Goal: Task Accomplishment & Management: Manage account settings

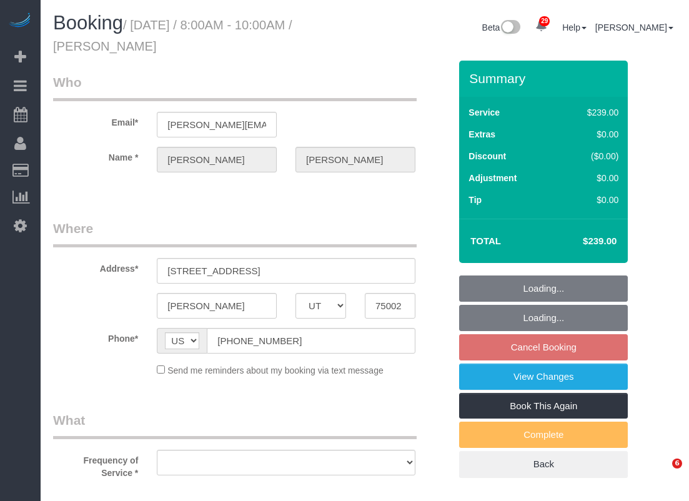
select select "UT"
select select "3"
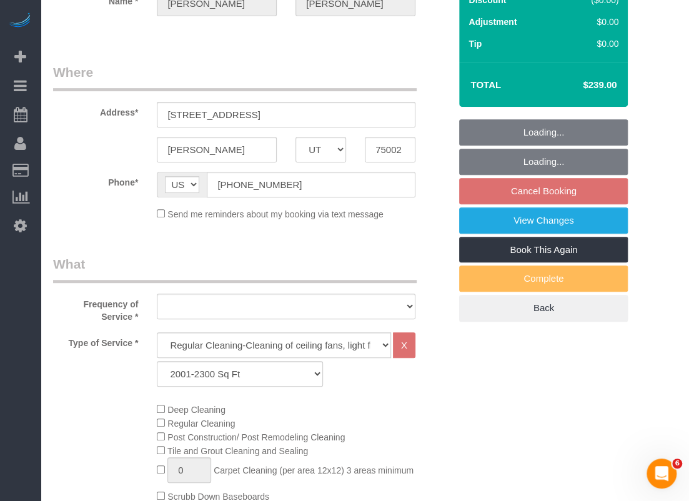
select select "object:3069"
select select "spot47"
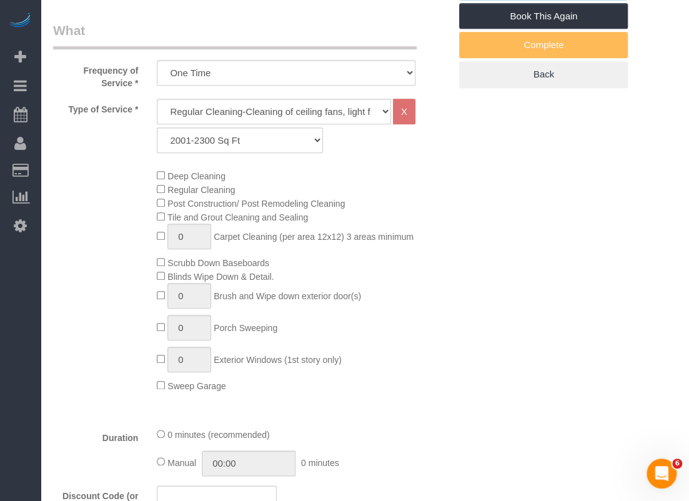
select select "object:3086"
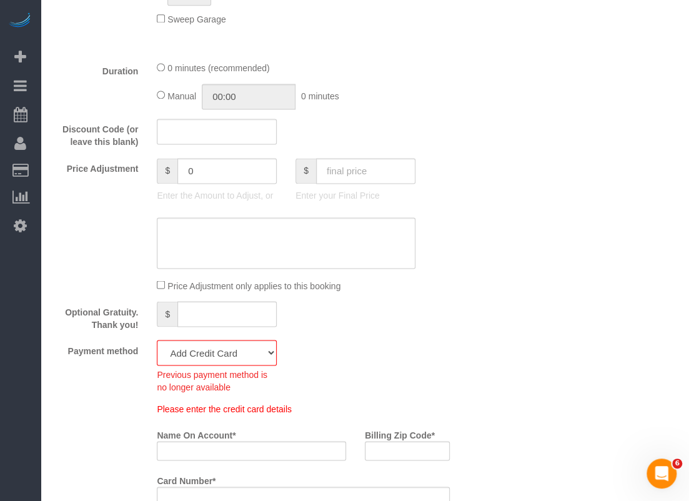
scroll to position [812, 0]
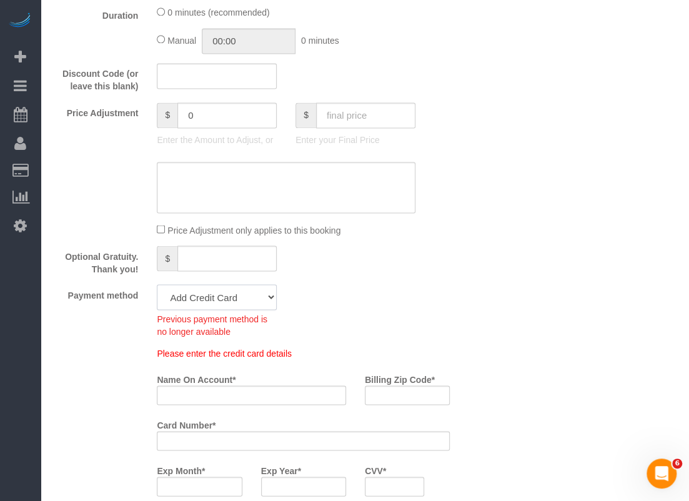
click at [231, 299] on select "Visa - 2351 - 08/2029 (Default) Add Credit Card ─────────────── Cash Check Payp…" at bounding box center [217, 297] width 120 height 26
select select "string:fspay-357a2bdf-588d-4ebd-bd09-76c8f1025c7a"
click at [157, 285] on select "Visa - 2351 - 08/2029 (Default) Add Credit Card ─────────────── Cash Check Payp…" at bounding box center [217, 297] width 120 height 26
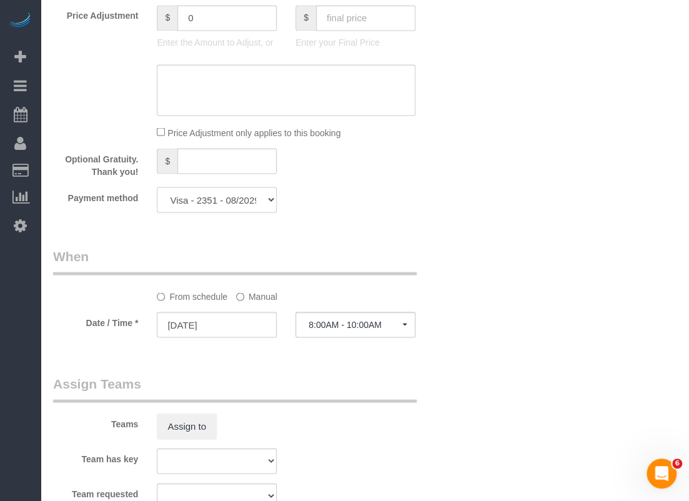
scroll to position [1062, 0]
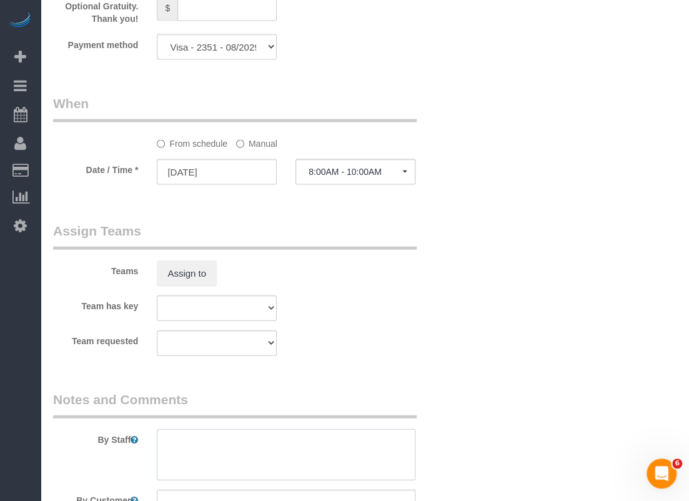
click at [309, 435] on textarea at bounding box center [286, 454] width 259 height 51
paste textarea "There is a combo code on the door. The code is 7713"
type textarea "There is a combo code on the door. The code is 7713"
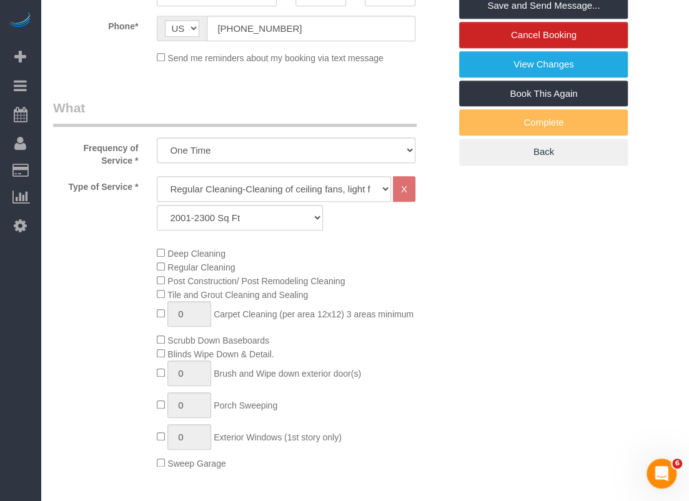
scroll to position [62, 0]
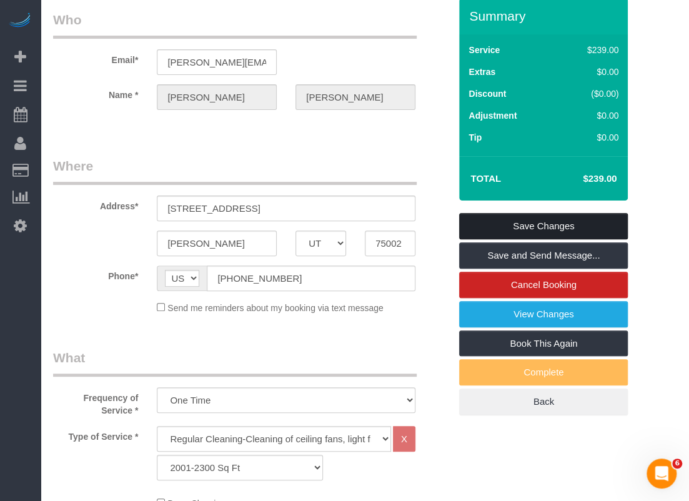
click at [540, 217] on link "Save Changes" at bounding box center [543, 226] width 169 height 26
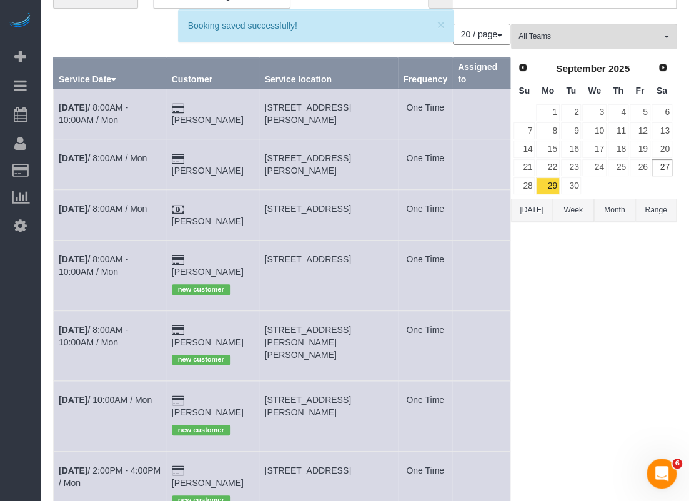
scroll to position [0, 0]
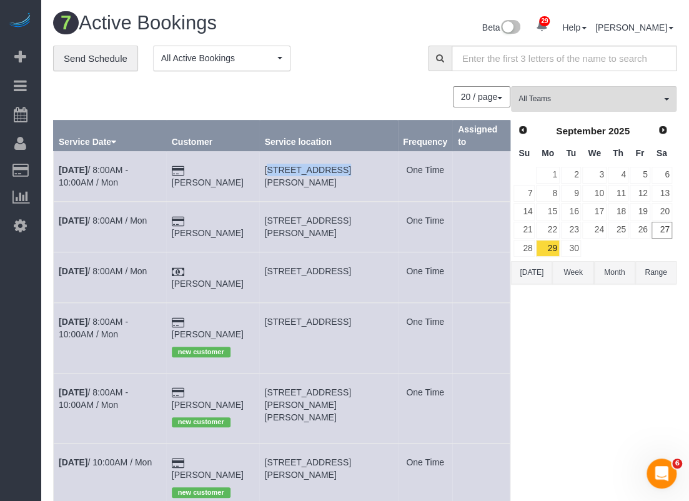
drag, startPoint x: 264, startPoint y: 167, endPoint x: 330, endPoint y: 165, distance: 66.3
click at [330, 165] on td "[STREET_ADDRESS][PERSON_NAME]" at bounding box center [328, 176] width 139 height 51
copy span "[STREET_ADDRESS]"
click at [128, 169] on link "[DATE] 8:00AM - 10:00AM / Mon" at bounding box center [93, 176] width 69 height 22
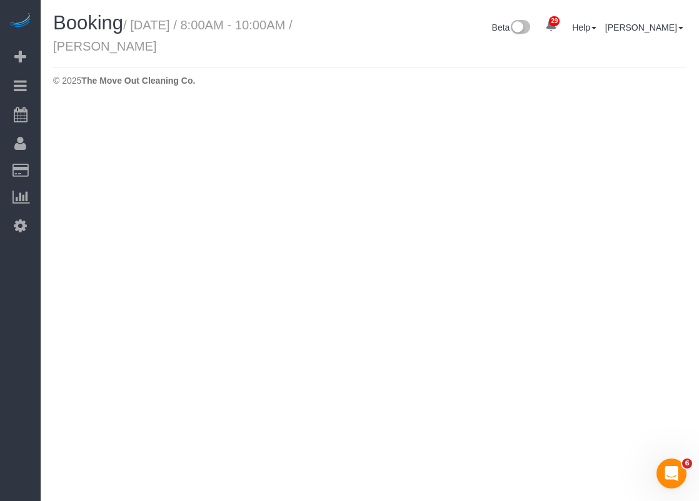
select select "UT"
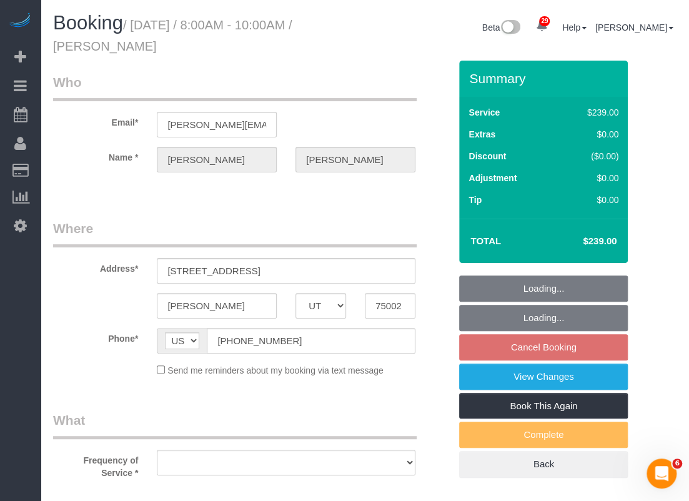
select select "string:fspay-357a2bdf-588d-4ebd-bd09-76c8f1025c7a"
select select "3"
select select "object:3665"
select select "spot72"
drag, startPoint x: 308, startPoint y: 268, endPoint x: 105, endPoint y: 268, distance: 203.1
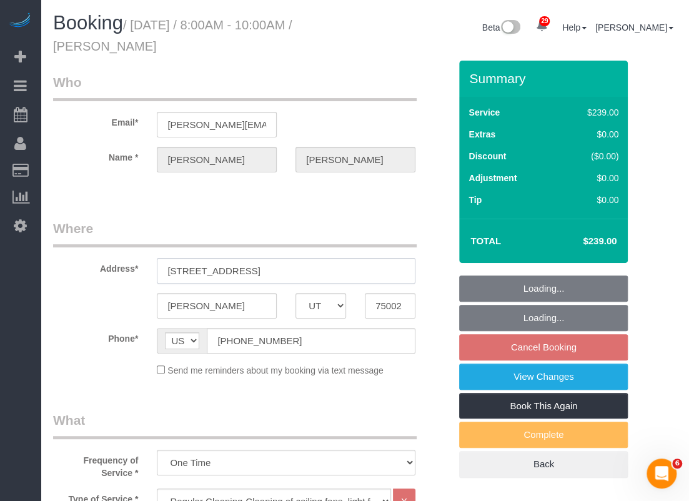
click at [105, 268] on div "Address* [STREET_ADDRESS]" at bounding box center [251, 251] width 415 height 64
select select "object:3666"
paste input "[GEOGRAPHIC_DATA]"
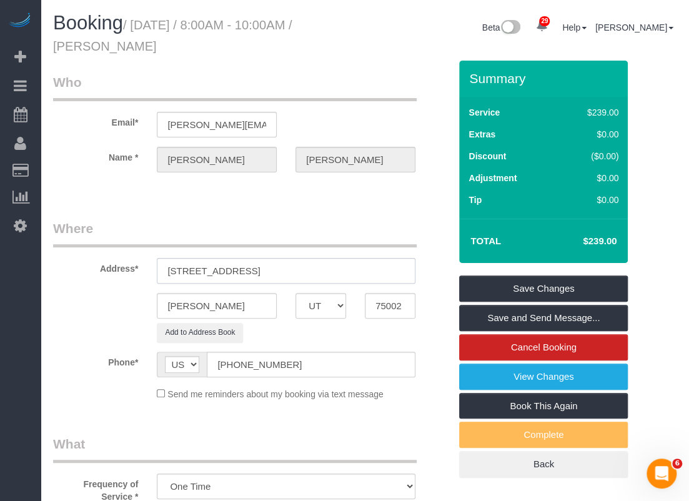
drag, startPoint x: 315, startPoint y: 272, endPoint x: 282, endPoint y: 271, distance: 32.5
click at [282, 271] on input "[STREET_ADDRESS]" at bounding box center [286, 271] width 259 height 26
type input "[STREET_ADDRESS]"
click at [315, 318] on sui-booking-address "Address* [STREET_ADDRESS] [PERSON_NAME] AK AL AR AZ CA CO CT DC DE [GEOGRAPHIC_…" at bounding box center [251, 280] width 397 height 123
drag, startPoint x: 317, startPoint y: 312, endPoint x: 319, endPoint y: 299, distance: 12.7
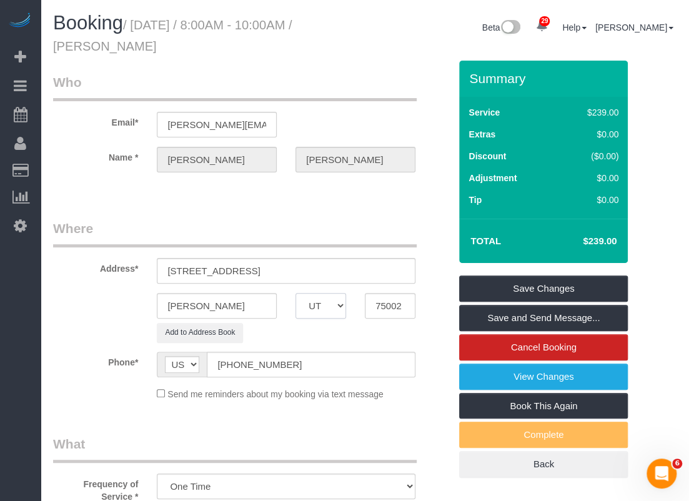
click at [317, 312] on select "AK AL AR AZ CA CO CT DC DE [GEOGRAPHIC_DATA] [GEOGRAPHIC_DATA] HI IA ID IL IN K…" at bounding box center [321, 306] width 51 height 26
select select "[GEOGRAPHIC_DATA]"
click at [296, 293] on select "AK AL AR AZ CA CO CT DC DE [GEOGRAPHIC_DATA] [GEOGRAPHIC_DATA] HI IA ID IL IN K…" at bounding box center [321, 306] width 51 height 26
drag, startPoint x: 414, startPoint y: 311, endPoint x: 359, endPoint y: 307, distance: 55.1
click at [359, 307] on div "75002" at bounding box center [390, 306] width 69 height 26
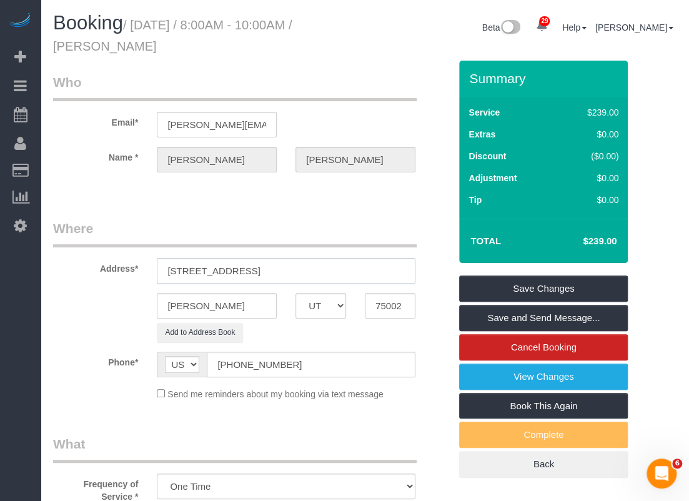
drag, startPoint x: 297, startPoint y: 267, endPoint x: 239, endPoint y: 271, distance: 58.9
click at [239, 271] on input "[STREET_ADDRESS]" at bounding box center [286, 271] width 259 height 26
type input "[STREET_ADDRESS]"
click at [547, 291] on link "Save Changes" at bounding box center [543, 289] width 169 height 26
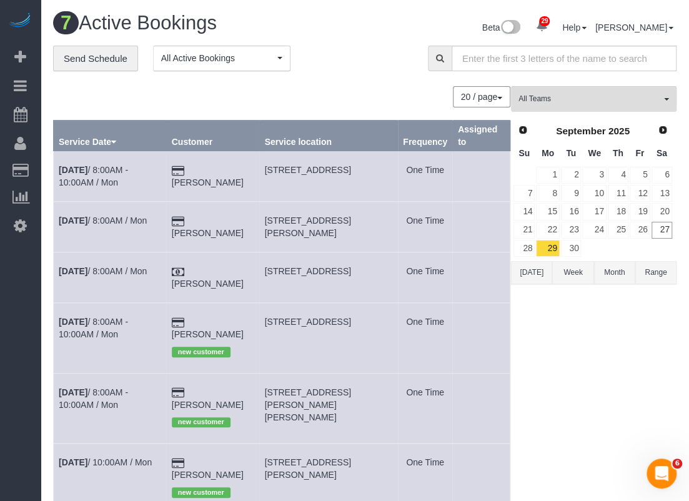
drag, startPoint x: 301, startPoint y: 184, endPoint x: 262, endPoint y: 174, distance: 40.2
click at [262, 174] on td "[STREET_ADDRESS]" at bounding box center [328, 176] width 139 height 51
copy span "[STREET_ADDRESS]"
